Goal: Transaction & Acquisition: Purchase product/service

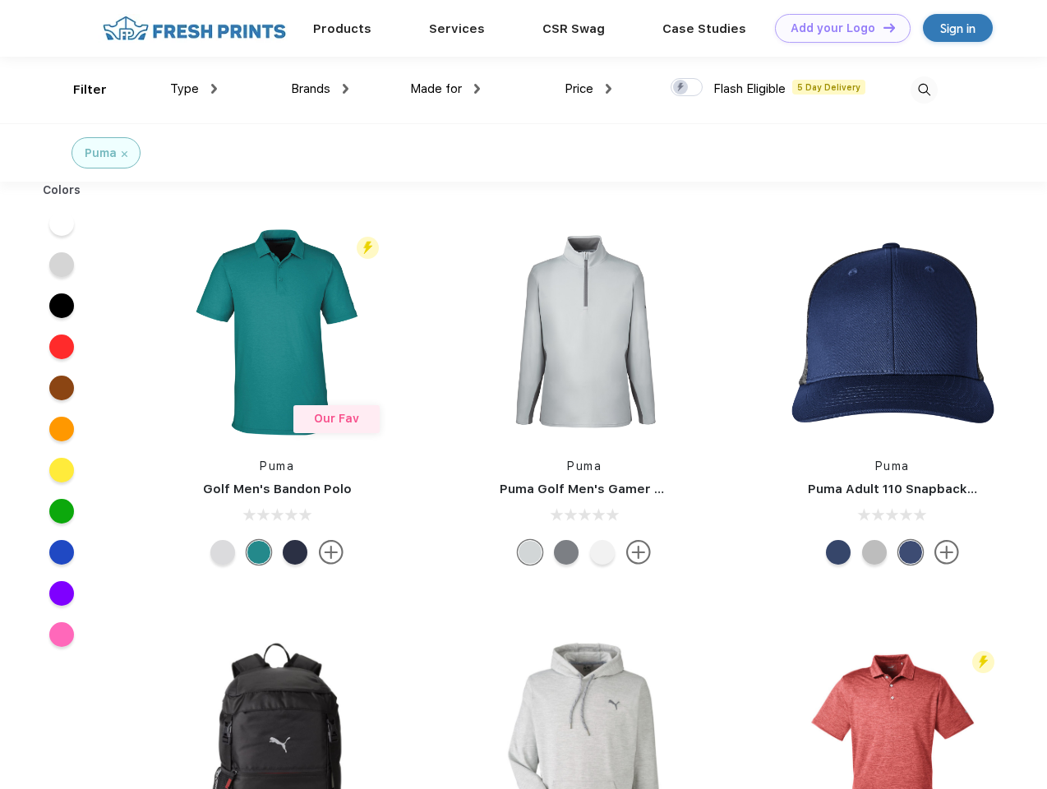
click at [836, 28] on link "Add your Logo Design Tool" at bounding box center [843, 28] width 136 height 29
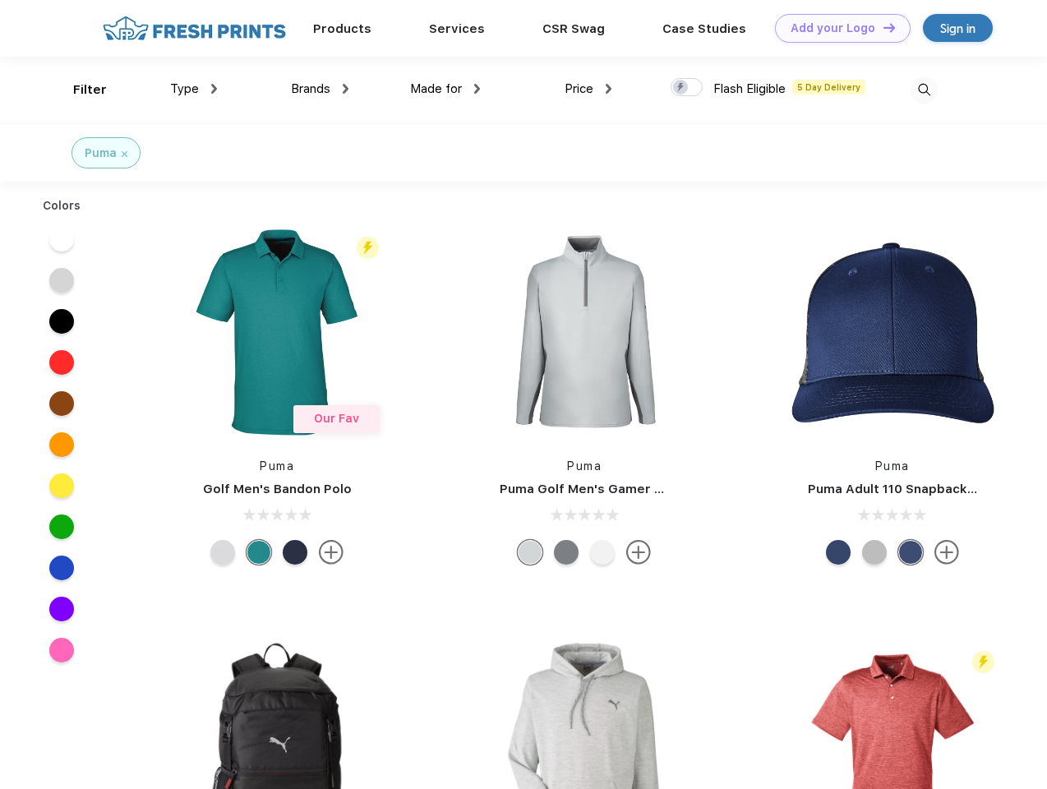
click at [0, 0] on div "Design Tool" at bounding box center [0, 0] width 0 height 0
click at [882, 27] on link "Add your Logo Design Tool" at bounding box center [843, 28] width 136 height 29
click at [79, 90] on div "Filter" at bounding box center [90, 90] width 34 height 19
click at [194, 89] on span "Type" at bounding box center [184, 88] width 29 height 15
click at [320, 89] on span "Brands" at bounding box center [310, 88] width 39 height 15
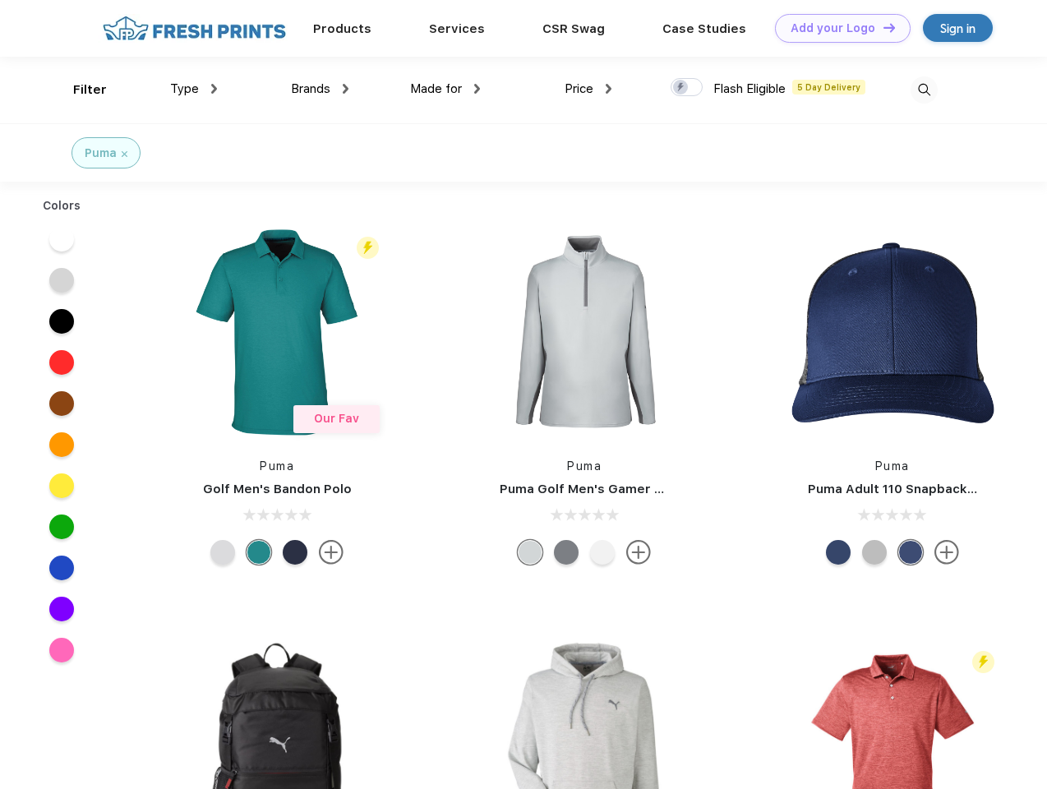
click at [445, 89] on span "Made for" at bounding box center [436, 88] width 52 height 15
click at [588, 89] on span "Price" at bounding box center [579, 88] width 29 height 15
click at [687, 88] on div at bounding box center [686, 87] width 32 height 18
click at [681, 88] on input "checkbox" at bounding box center [675, 82] width 11 height 11
click at [924, 90] on img at bounding box center [923, 89] width 27 height 27
